Goal: Transaction & Acquisition: Purchase product/service

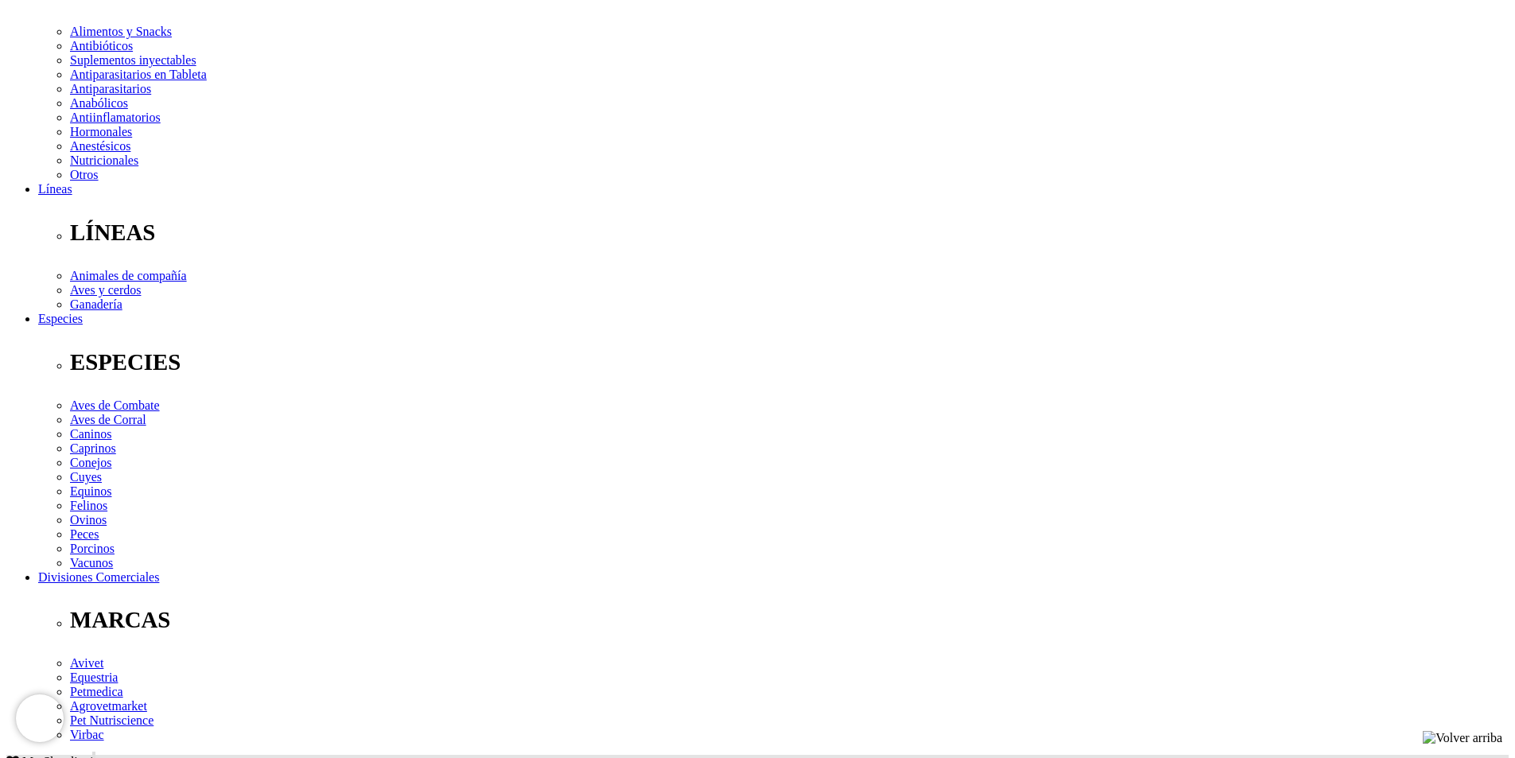
scroll to position [318, 0]
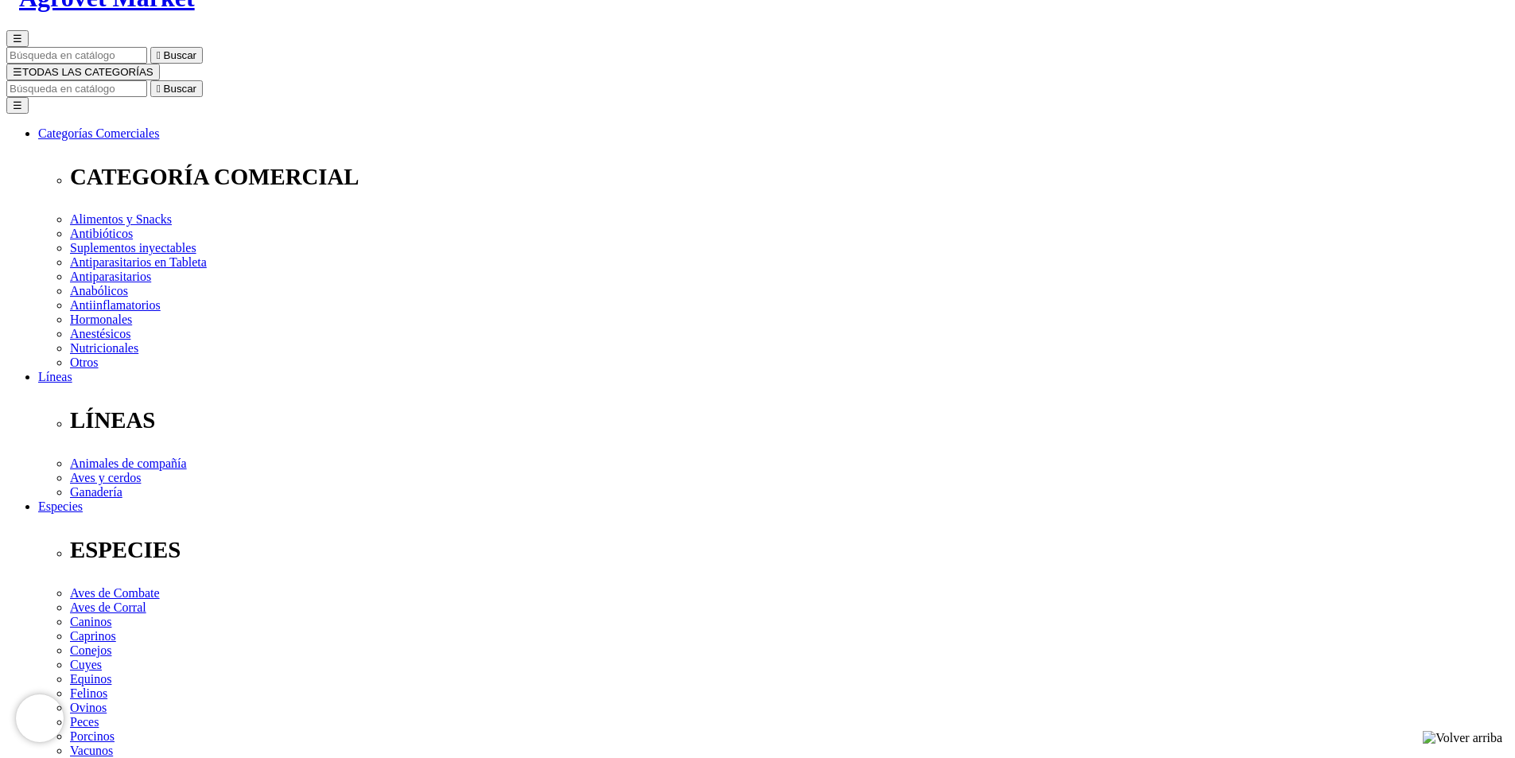
scroll to position [0, 0]
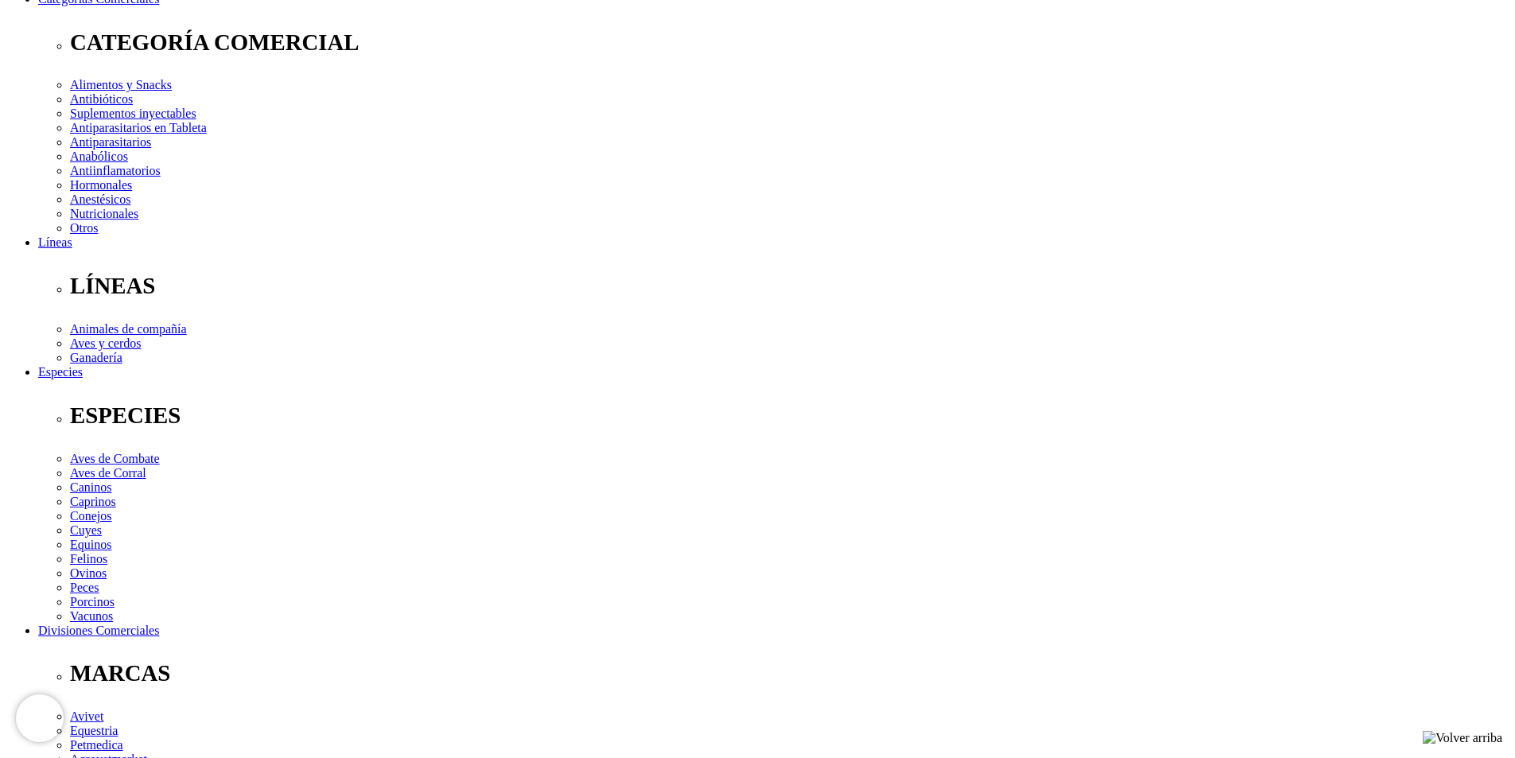
scroll to position [318, 0]
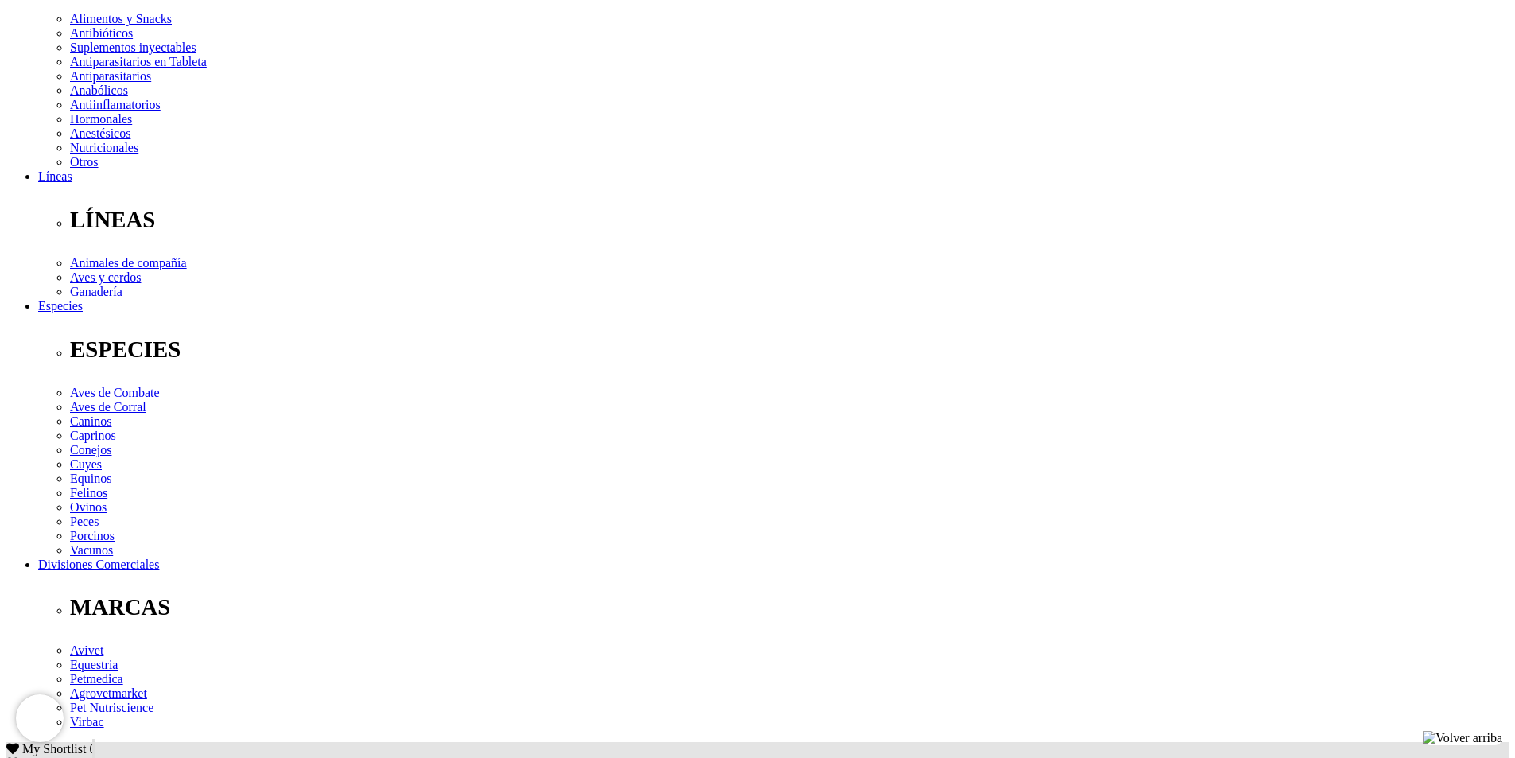
drag, startPoint x: 371, startPoint y: 495, endPoint x: 308, endPoint y: 495, distance: 63.6
copy p "Propoxur"
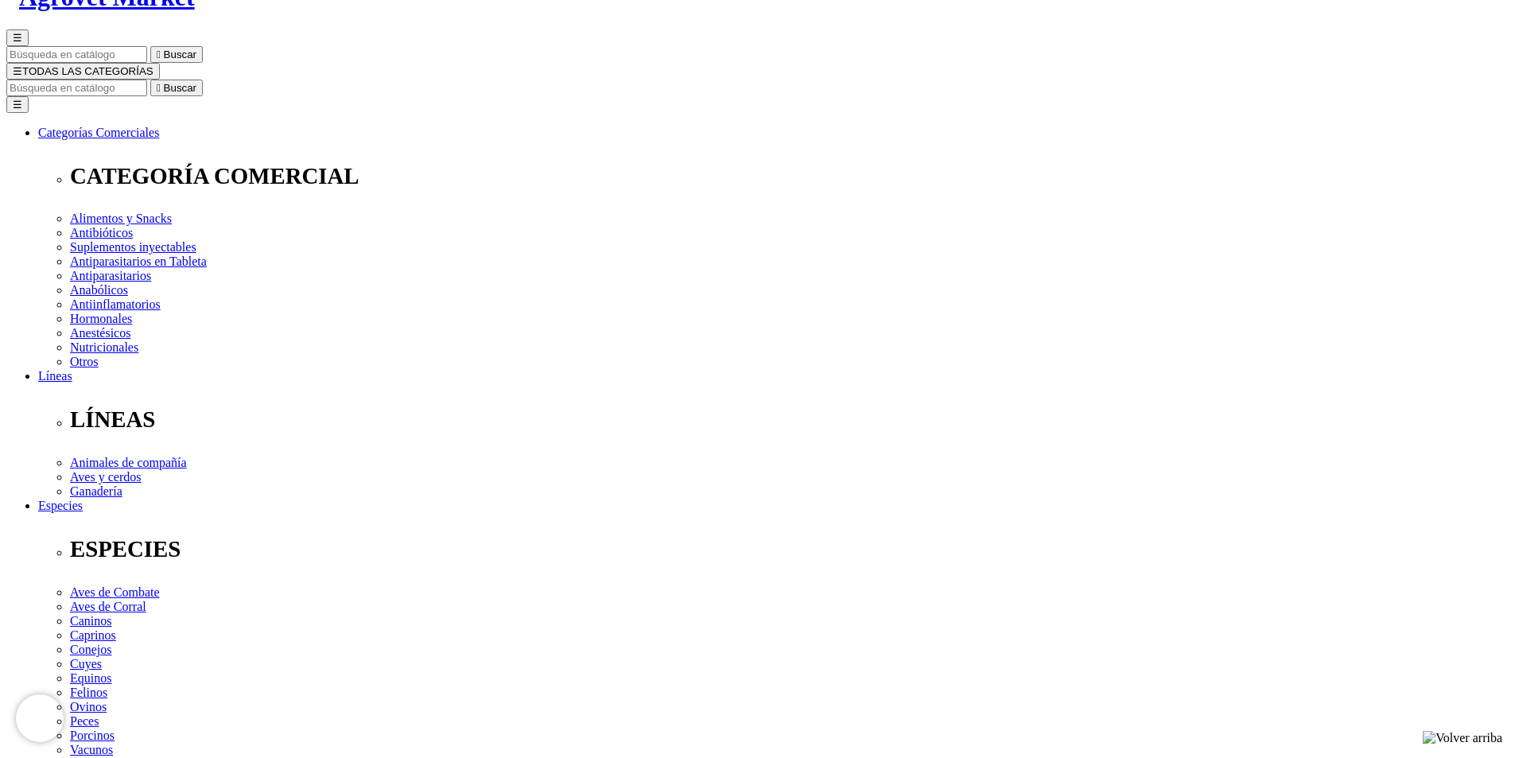
scroll to position [0, 0]
